Goal: Transaction & Acquisition: Purchase product/service

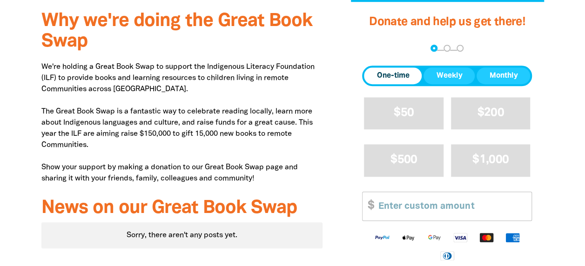
scroll to position [310, 0]
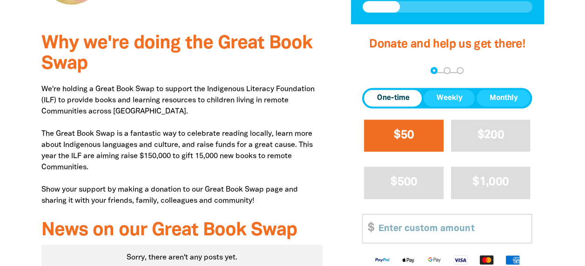
click at [410, 137] on span "$50" at bounding box center [404, 135] width 20 height 11
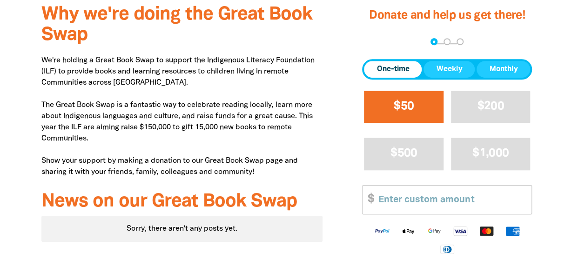
select select "AU"
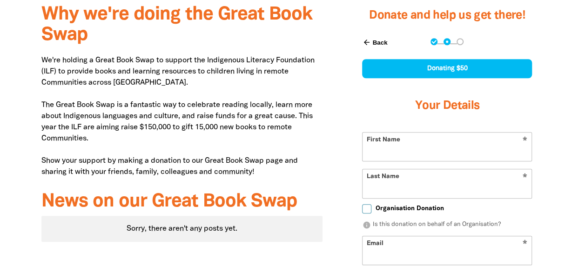
scroll to position [355, 0]
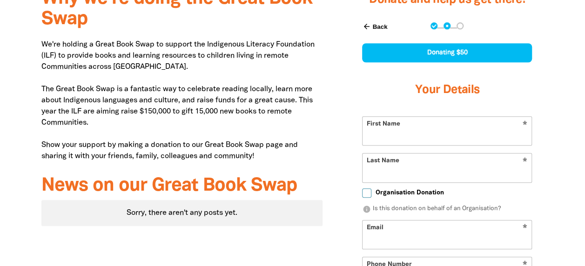
click at [410, 137] on input "First Name" at bounding box center [447, 131] width 169 height 28
type input "[PERSON_NAME]"
type input "Wood"
type input "[EMAIL_ADDRESS][DOMAIN_NAME]"
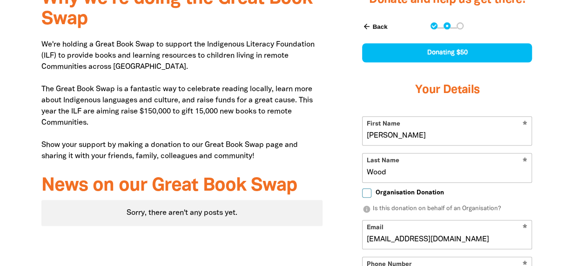
type input "[PHONE_NUMBER]"
type input "[STREET_ADDRESS][PERSON_NAME]"
drag, startPoint x: 461, startPoint y: 237, endPoint x: 318, endPoint y: 241, distance: 143.0
type input "[PERSON_NAME][EMAIL_ADDRESS][PERSON_NAME][DOMAIN_NAME]"
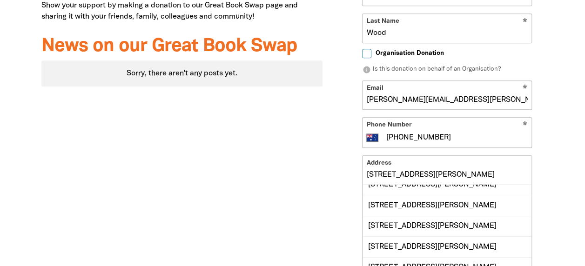
scroll to position [464, 0]
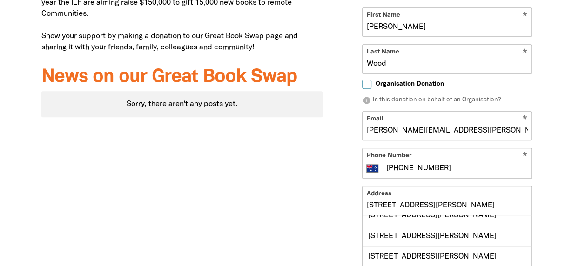
click at [368, 82] on input "Organisation Donation" at bounding box center [366, 84] width 9 height 9
checkbox input "true"
select select "AU"
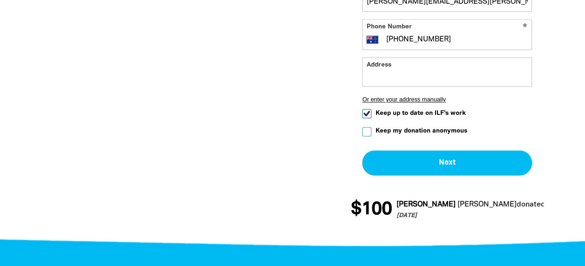
scroll to position [616, 0]
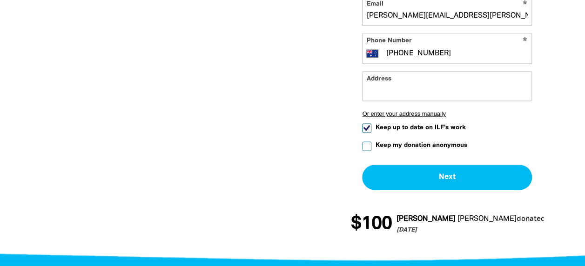
click at [429, 80] on input "Address" at bounding box center [447, 86] width 169 height 28
click at [416, 88] on input "Address" at bounding box center [447, 86] width 169 height 28
click at [395, 87] on input "Address" at bounding box center [447, 86] width 169 height 28
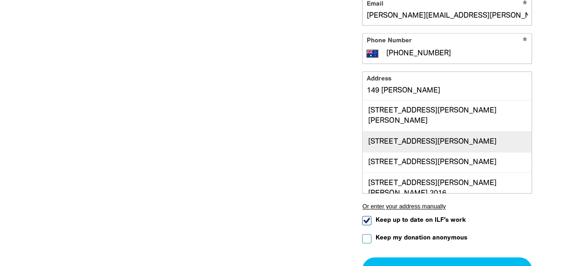
click at [414, 131] on div "[STREET_ADDRESS][PERSON_NAME]" at bounding box center [447, 141] width 169 height 20
type input "[STREET_ADDRESS][PERSON_NAME]"
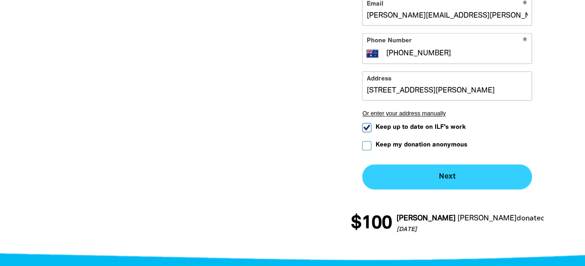
click at [435, 174] on button "Next chevron_right" at bounding box center [447, 176] width 170 height 25
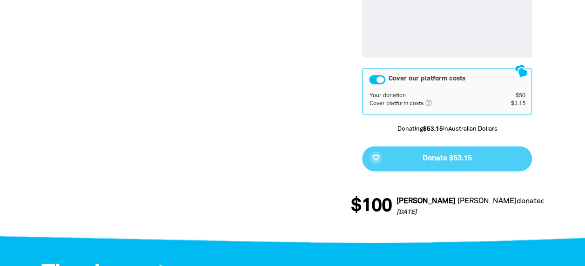
scroll to position [680, 0]
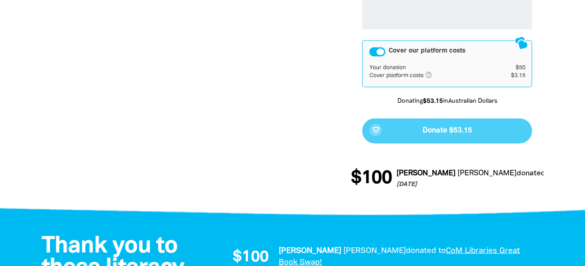
click at [375, 49] on div "Cover our platform costs" at bounding box center [377, 51] width 16 height 9
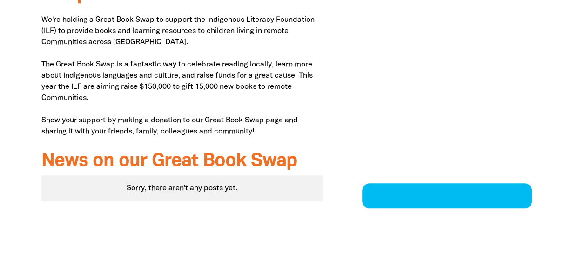
scroll to position [356, 0]
